Goal: Task Accomplishment & Management: Manage account settings

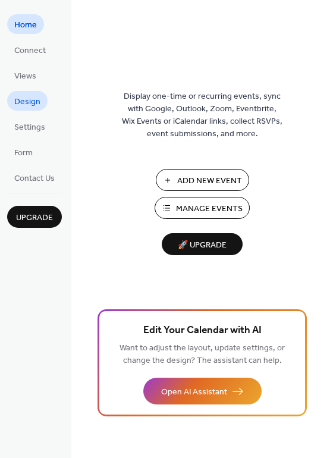
click at [21, 106] on span "Design" at bounding box center [27, 102] width 26 height 12
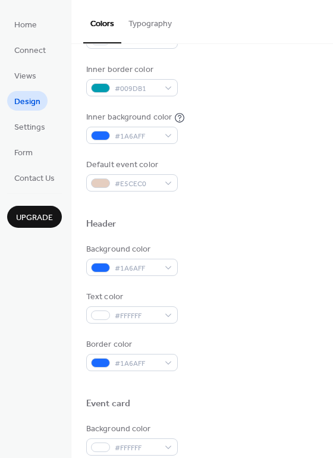
scroll to position [247, 0]
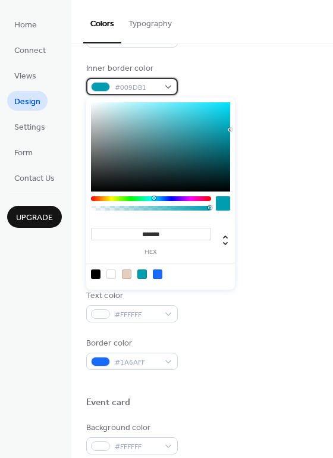
click at [163, 87] on div "#009DB1" at bounding box center [132, 86] width 92 height 17
click at [141, 276] on div at bounding box center [142, 274] width 10 height 10
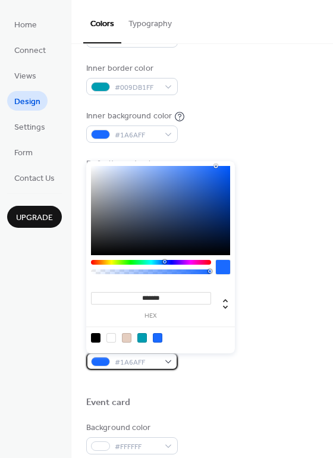
click at [162, 363] on div "#1A6AFF" at bounding box center [132, 360] width 92 height 17
click at [96, 338] on div at bounding box center [96, 338] width 10 height 10
type input "*******"
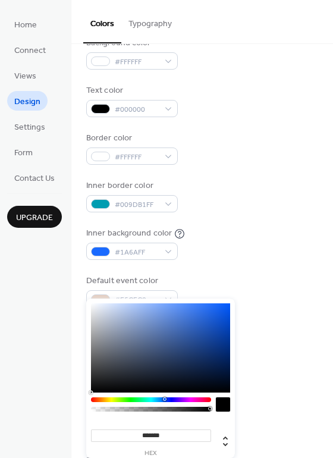
scroll to position [130, 0]
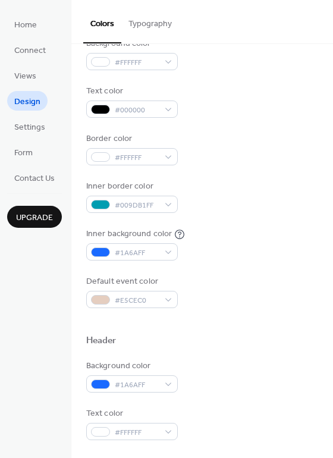
click at [278, 358] on div at bounding box center [202, 355] width 232 height 10
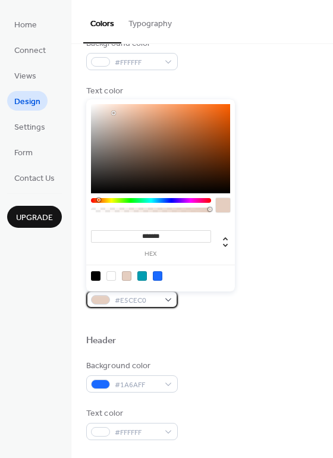
click at [170, 298] on div "#E5CEC0" at bounding box center [132, 299] width 92 height 17
click at [93, 274] on div at bounding box center [96, 276] width 10 height 10
type input "*******"
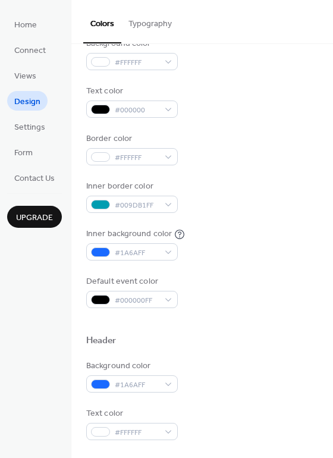
click at [301, 322] on div at bounding box center [202, 321] width 232 height 27
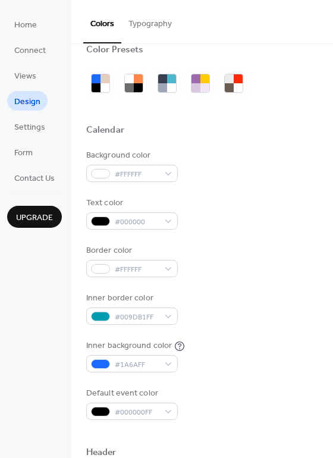
scroll to position [0, 0]
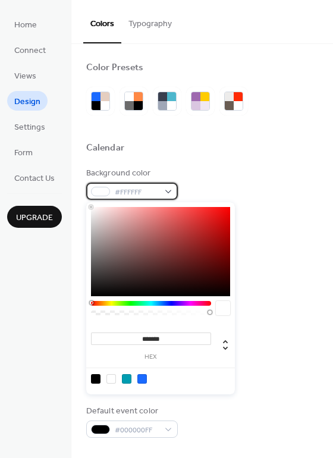
click at [168, 193] on div "#FFFFFF" at bounding box center [132, 190] width 92 height 17
click at [172, 339] on input "*******" at bounding box center [151, 338] width 120 height 12
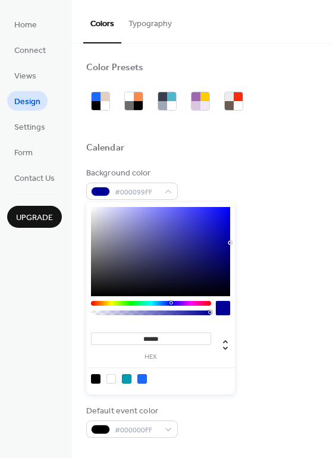
type input "*******"
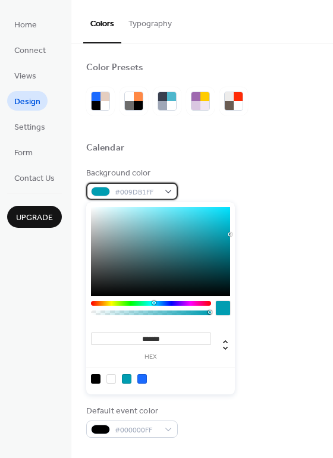
click at [166, 191] on div "#009DB1FF" at bounding box center [132, 190] width 92 height 17
click at [174, 334] on input "*******" at bounding box center [151, 338] width 120 height 12
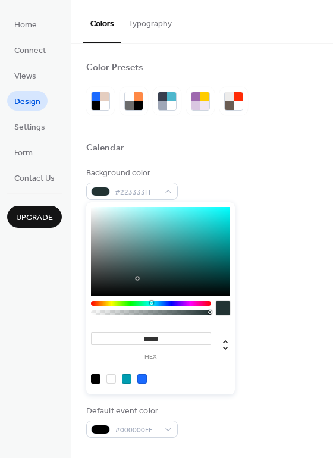
type input "*******"
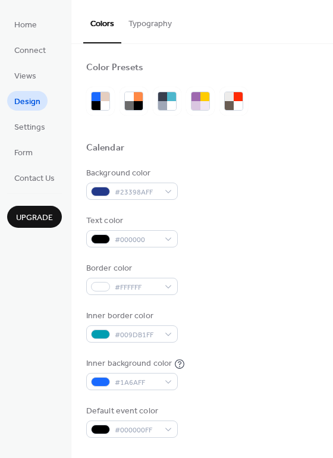
click at [273, 291] on div "Border color #FFFFFF" at bounding box center [202, 278] width 232 height 33
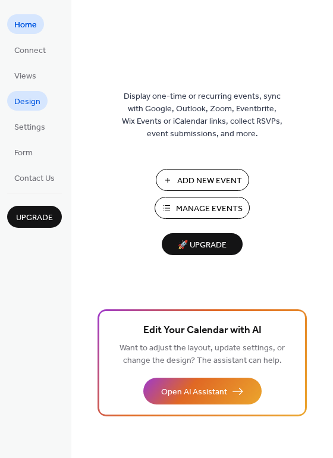
click at [36, 103] on span "Design" at bounding box center [27, 102] width 26 height 12
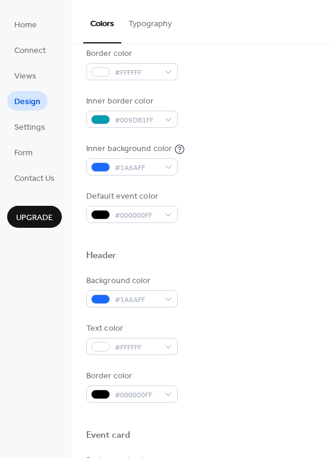
scroll to position [217, 0]
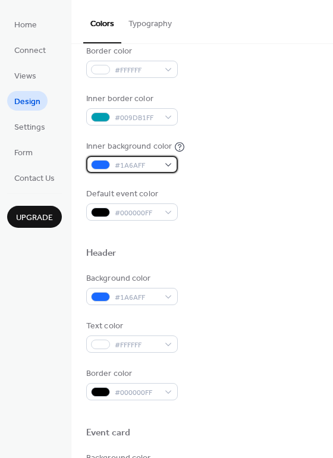
click at [166, 159] on div "#1A6AFF" at bounding box center [132, 164] width 92 height 17
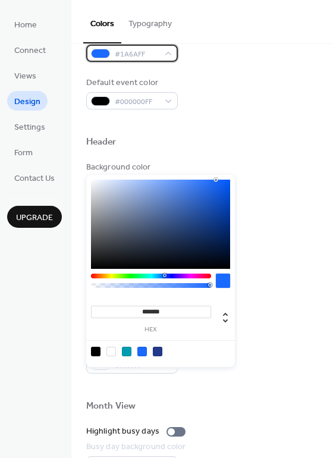
scroll to position [329, 0]
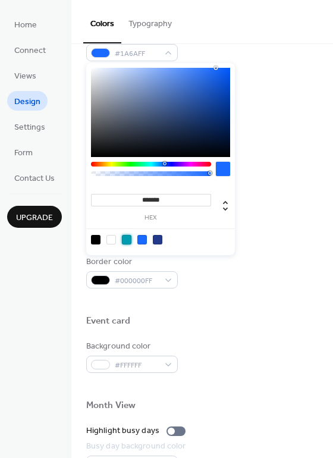
click at [127, 238] on div at bounding box center [127, 240] width 10 height 10
type input "*******"
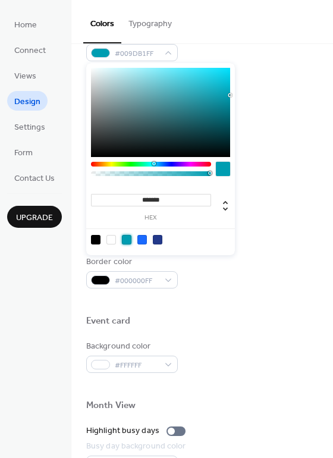
click at [264, 138] on div "Header" at bounding box center [202, 143] width 232 height 15
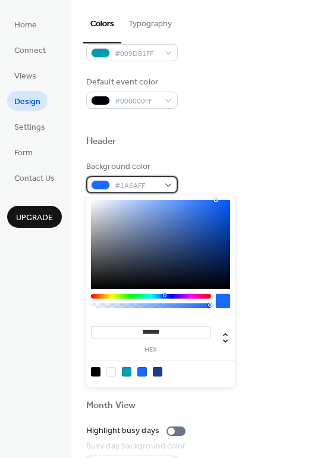
click at [164, 185] on div "#1A6AFF" at bounding box center [132, 184] width 92 height 17
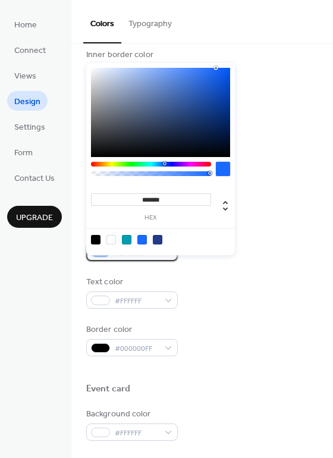
scroll to position [248, 0]
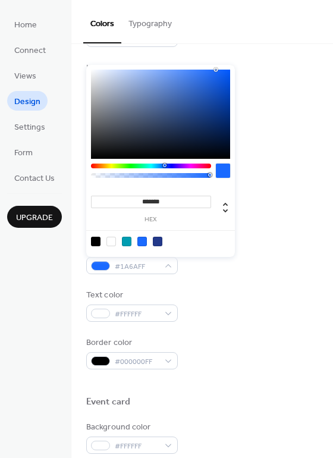
click at [305, 99] on div "Background color #23398AFF Text color #000000 Border color #FFFFFF Inner border…" at bounding box center [202, 54] width 232 height 270
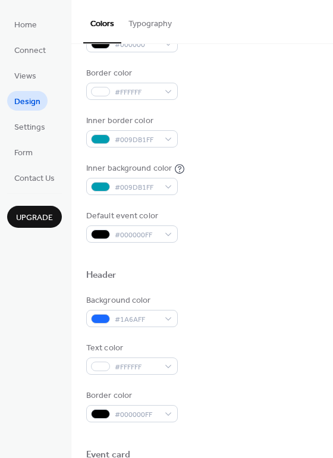
scroll to position [193, 0]
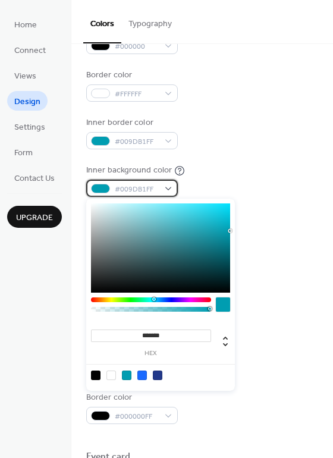
click at [170, 182] on div "#009DB1FF" at bounding box center [132, 187] width 92 height 17
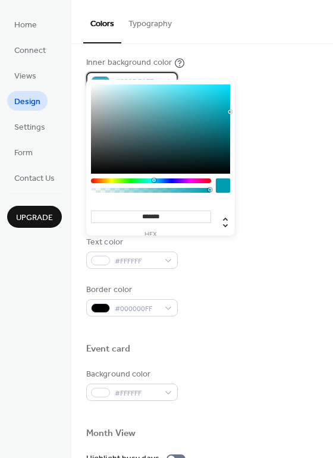
scroll to position [300, 0]
click at [222, 187] on div at bounding box center [223, 185] width 14 height 14
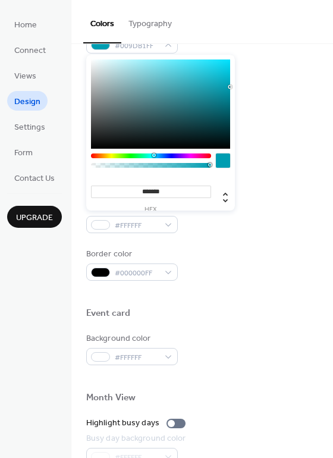
scroll to position [337, 0]
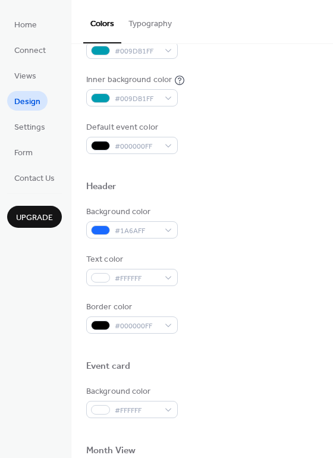
scroll to position [283, 0]
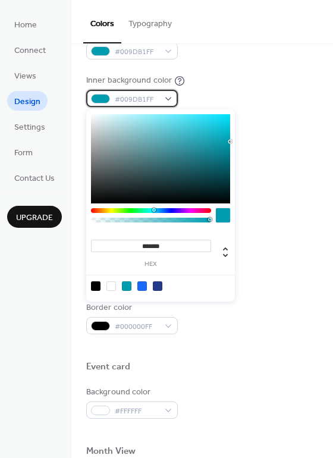
click at [169, 102] on div "#009DB1FF" at bounding box center [132, 98] width 92 height 17
type input "*******"
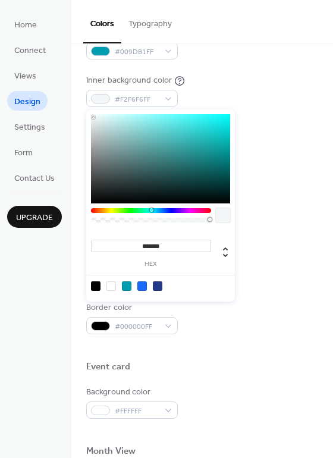
click at [93, 117] on div at bounding box center [160, 158] width 139 height 89
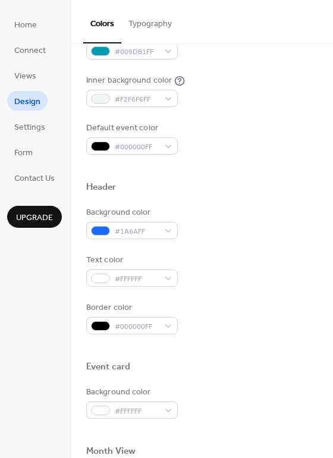
click at [264, 130] on div "Default event color #000000FF" at bounding box center [202, 138] width 232 height 33
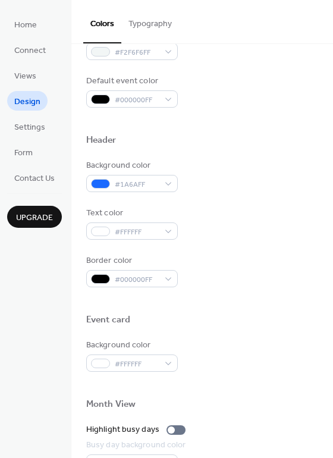
scroll to position [335, 0]
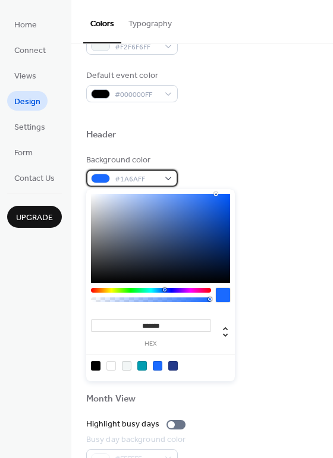
click at [168, 178] on div "#1A6AFF" at bounding box center [132, 177] width 92 height 17
type input "*******"
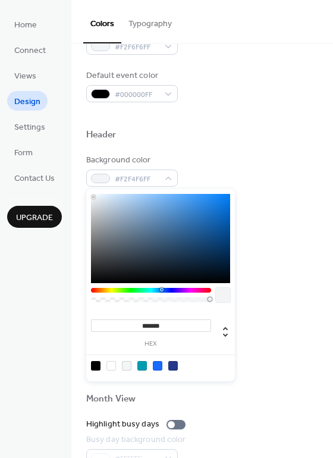
click at [93, 197] on div at bounding box center [160, 238] width 139 height 89
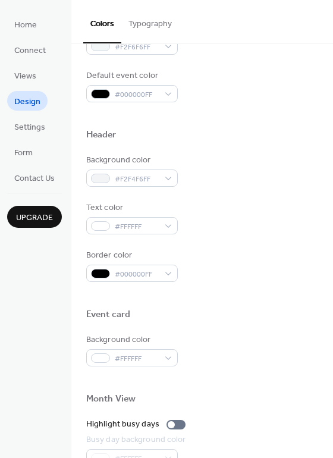
click at [233, 165] on div "Background color #F2F4F6FF" at bounding box center [202, 170] width 232 height 33
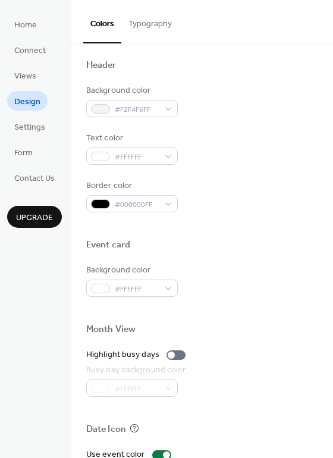
scroll to position [407, 0]
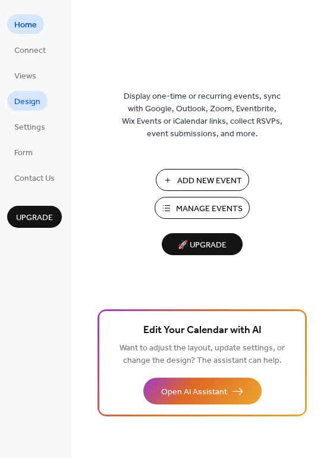
click at [33, 99] on span "Design" at bounding box center [27, 102] width 26 height 12
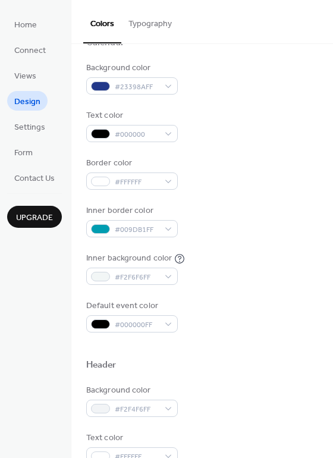
scroll to position [106, 0]
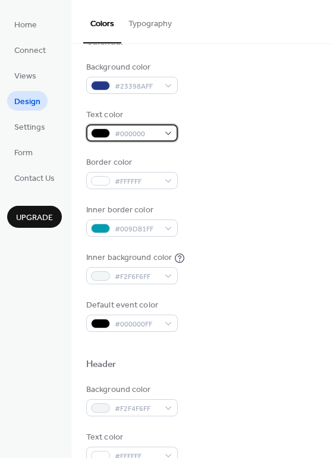
click at [167, 135] on div "#000000" at bounding box center [132, 132] width 92 height 17
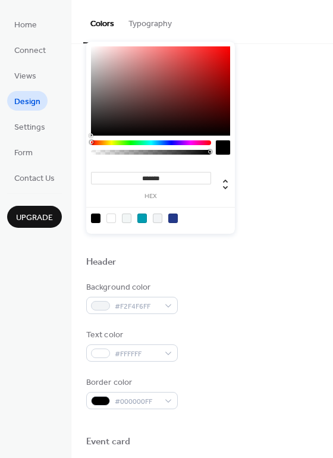
scroll to position [209, 0]
click at [108, 220] on div at bounding box center [111, 218] width 10 height 10
type input "*******"
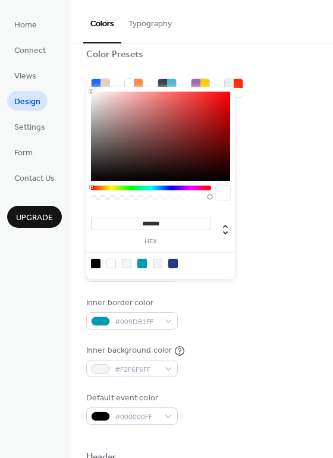
scroll to position [0, 0]
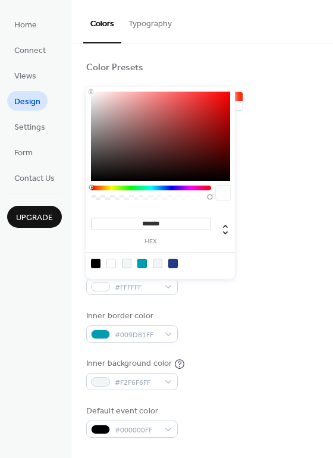
click at [285, 70] on div "Color Presets" at bounding box center [202, 69] width 232 height 15
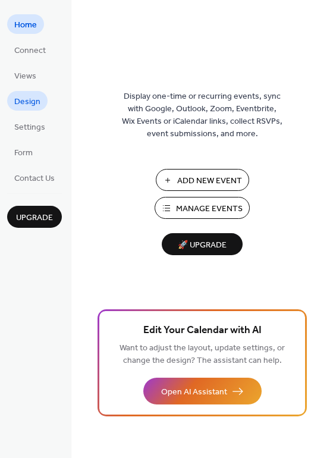
click at [25, 106] on span "Design" at bounding box center [27, 102] width 26 height 12
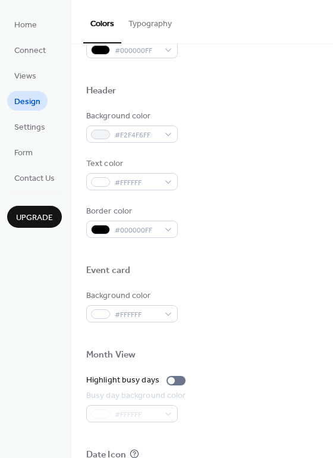
scroll to position [380, 0]
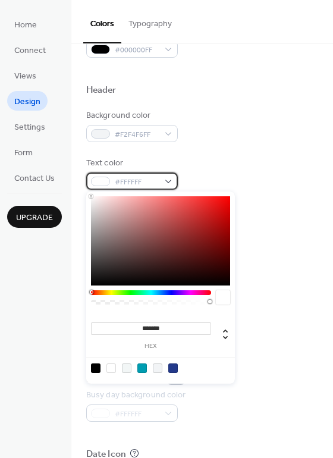
click at [168, 179] on div "#FFFFFF" at bounding box center [132, 180] width 92 height 17
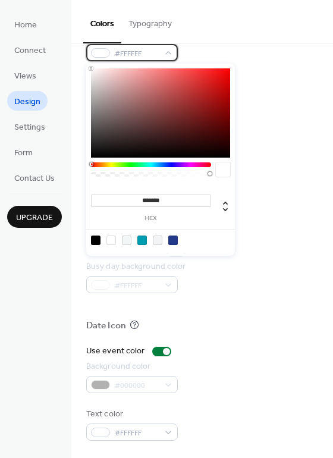
scroll to position [508, 0]
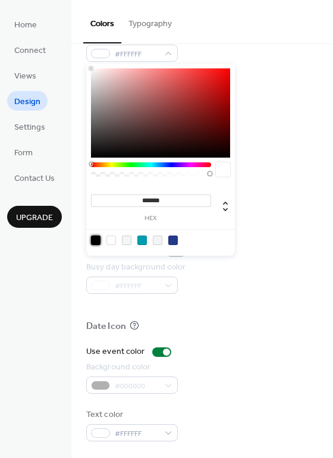
click at [97, 235] on div at bounding box center [96, 240] width 10 height 10
type input "*******"
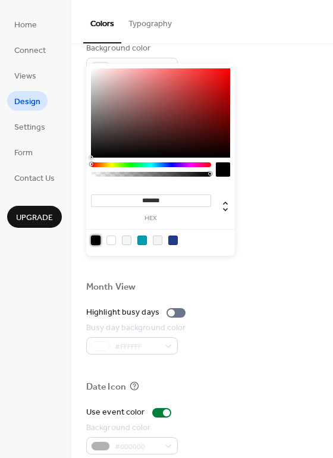
scroll to position [440, 0]
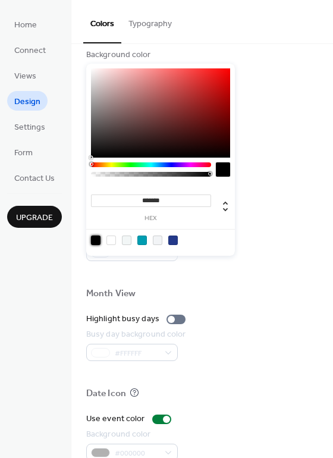
click at [93, 235] on div at bounding box center [96, 240] width 10 height 10
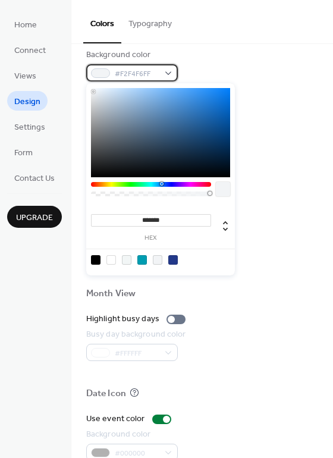
click at [168, 71] on div "#F2F4F6FF" at bounding box center [132, 72] width 92 height 17
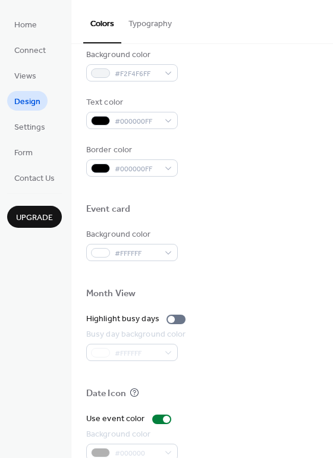
click at [329, 68] on div "Color Presets Calendar Background color #23398AFF Text color #FFFFFFFF Border c…" at bounding box center [201, 65] width 261 height 922
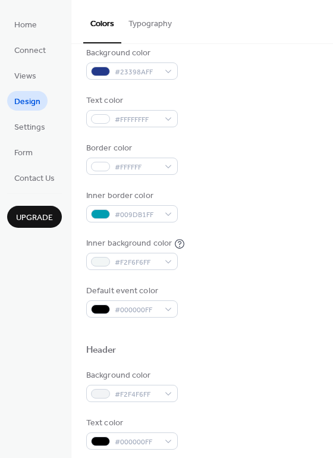
scroll to position [0, 0]
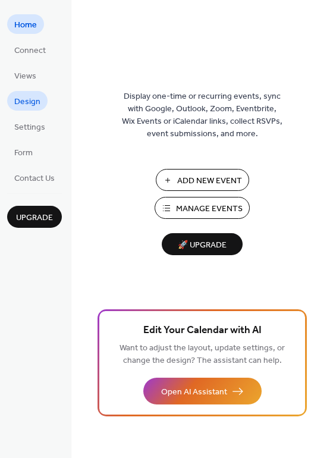
click at [40, 98] on link "Design" at bounding box center [27, 101] width 40 height 20
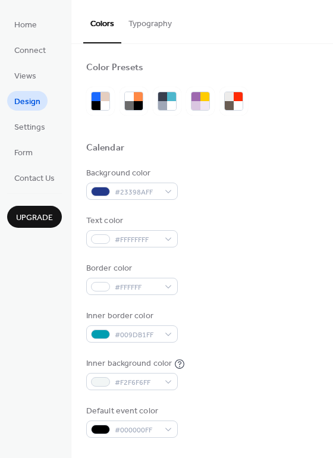
click at [155, 17] on button "Typography" at bounding box center [150, 21] width 58 height 42
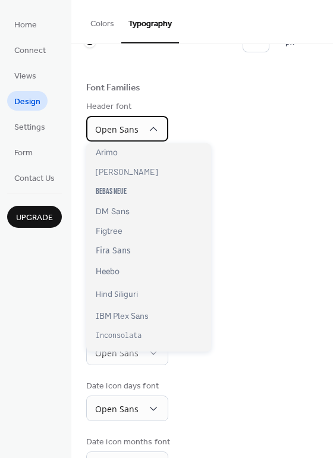
scroll to position [102, 0]
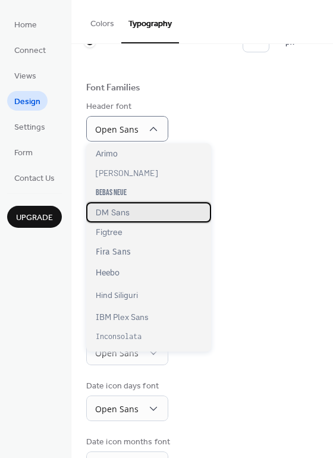
click at [129, 215] on div "DM Sans" at bounding box center [148, 212] width 125 height 20
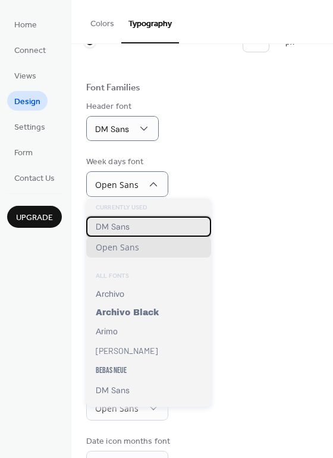
click at [124, 225] on span "DM Sans" at bounding box center [113, 226] width 34 height 11
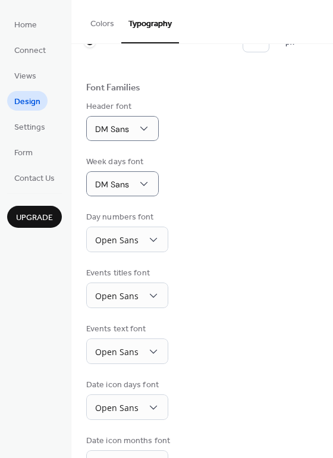
scroll to position [83, 0]
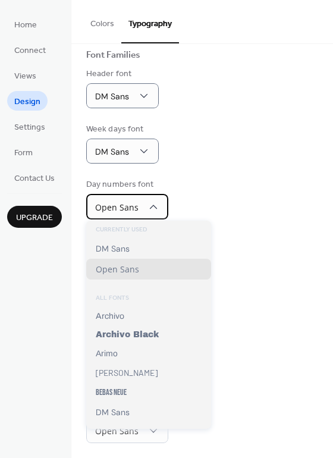
click at [158, 204] on div "Open Sans" at bounding box center [127, 207] width 82 height 26
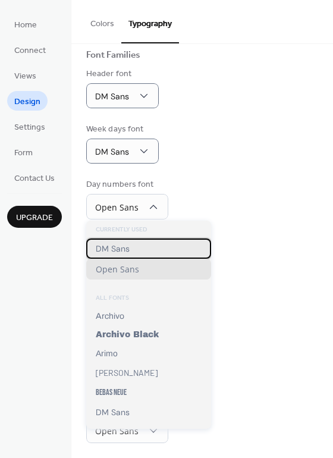
click at [118, 251] on span "DM Sans" at bounding box center [113, 248] width 34 height 11
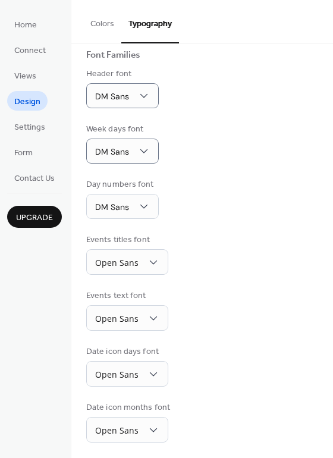
scroll to position [82, 0]
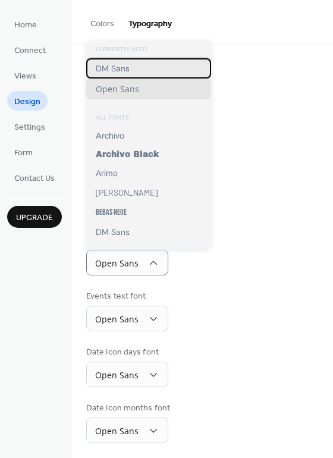
click at [132, 77] on div "DM Sans" at bounding box center [148, 68] width 125 height 20
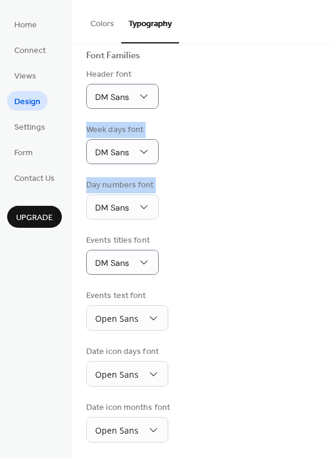
drag, startPoint x: 328, startPoint y: 106, endPoint x: 324, endPoint y: 217, distance: 110.6
click at [324, 217] on div "Base Font Size * px Font Families Header font DM Sans Week days font DM Sans Da…" at bounding box center [201, 211] width 261 height 498
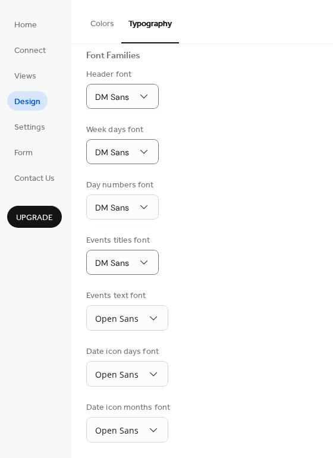
click at [269, 241] on div "Events titles font DM Sans" at bounding box center [202, 254] width 232 height 40
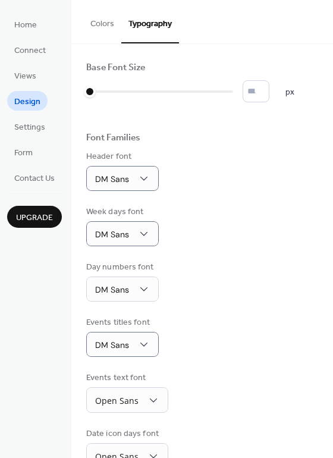
click at [109, 29] on button "Colors" at bounding box center [102, 21] width 38 height 42
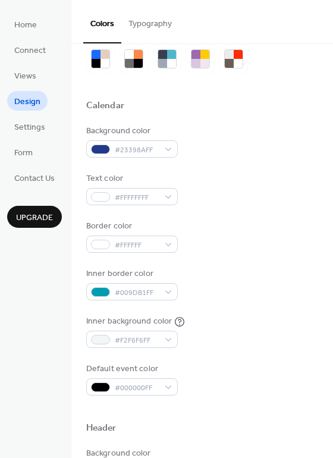
scroll to position [43, 0]
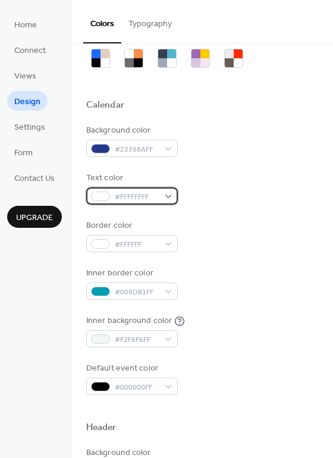
click at [173, 196] on div "#FFFFFFFF" at bounding box center [132, 195] width 92 height 17
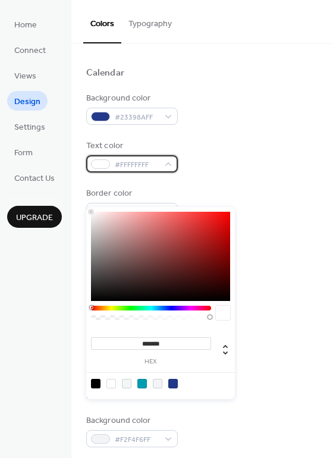
scroll to position [74, 0]
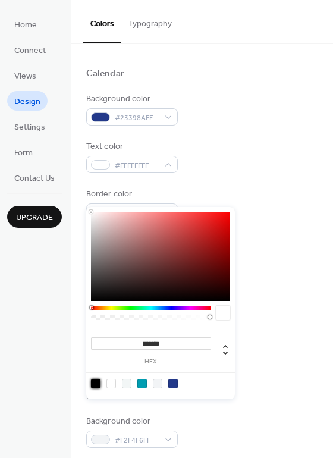
click at [95, 379] on div at bounding box center [96, 384] width 10 height 10
type input "*******"
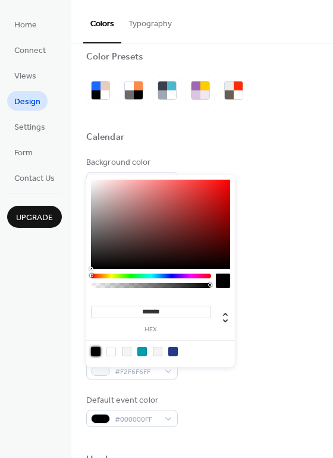
scroll to position [10, 0]
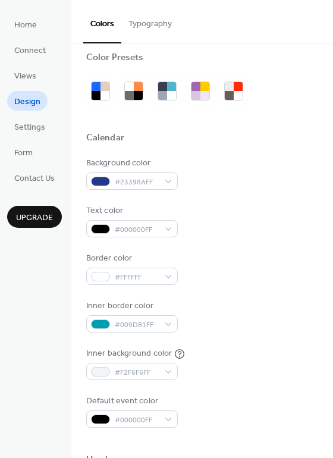
click at [272, 215] on div "Text color #000000FF" at bounding box center [202, 220] width 232 height 33
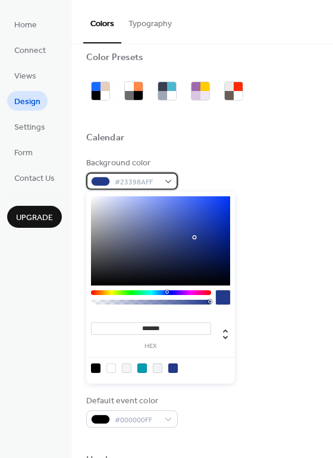
click at [163, 179] on div "#23398AFF" at bounding box center [132, 180] width 92 height 17
click at [140, 368] on div at bounding box center [142, 368] width 10 height 10
type input "*******"
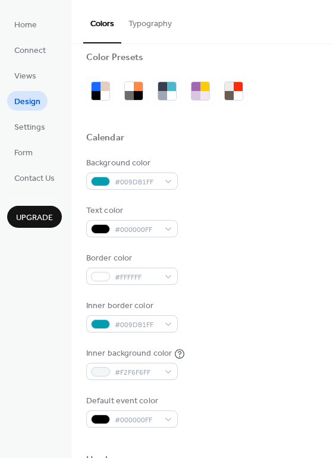
click at [271, 314] on div "Inner border color #009DB1FF" at bounding box center [202, 316] width 232 height 33
